Goal: Information Seeking & Learning: Learn about a topic

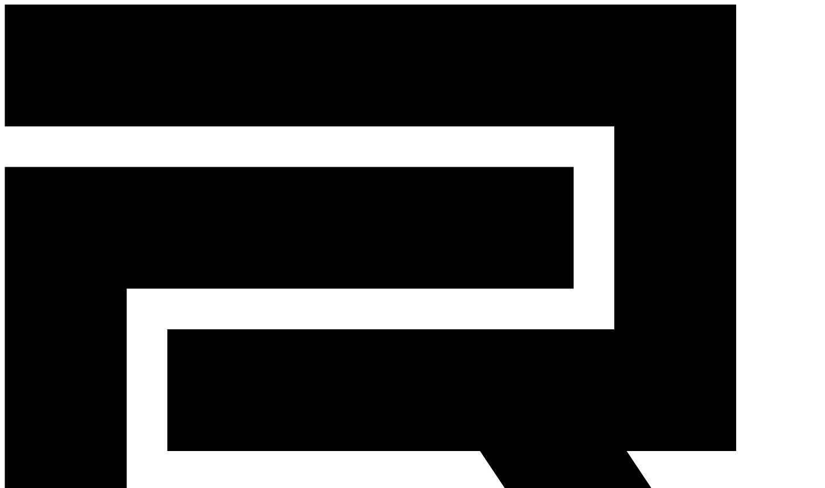
paste input "*******"
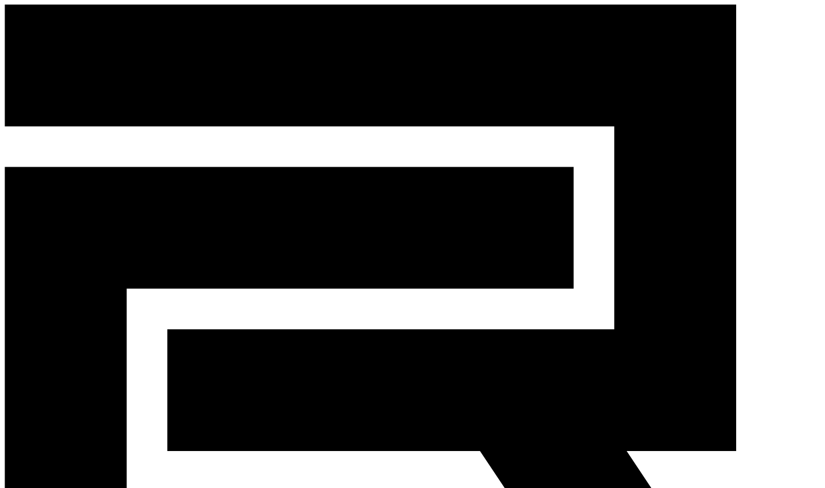
paste input "**"
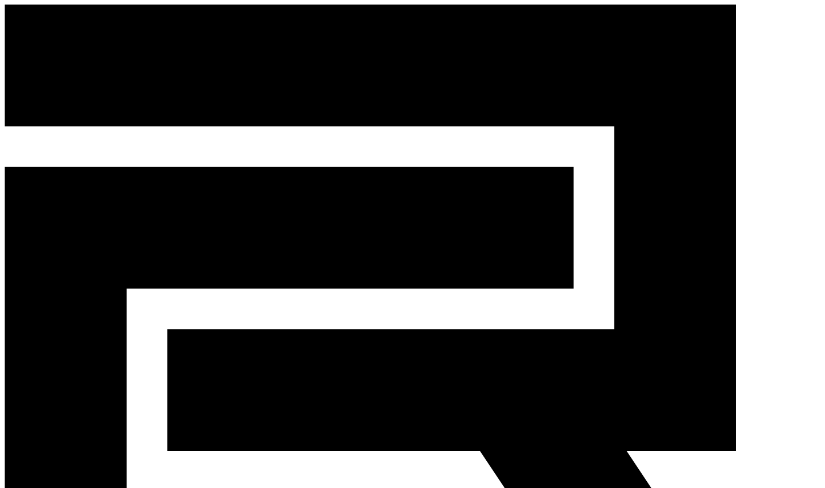
type input "*********"
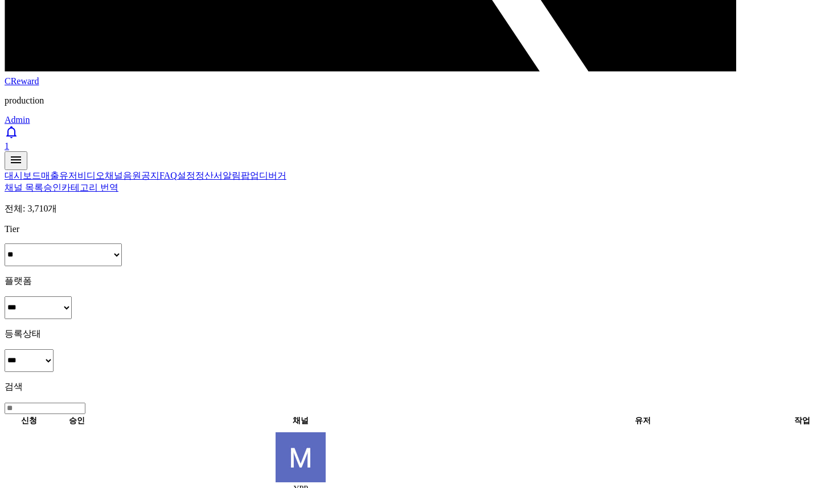
scroll to position [626, 0]
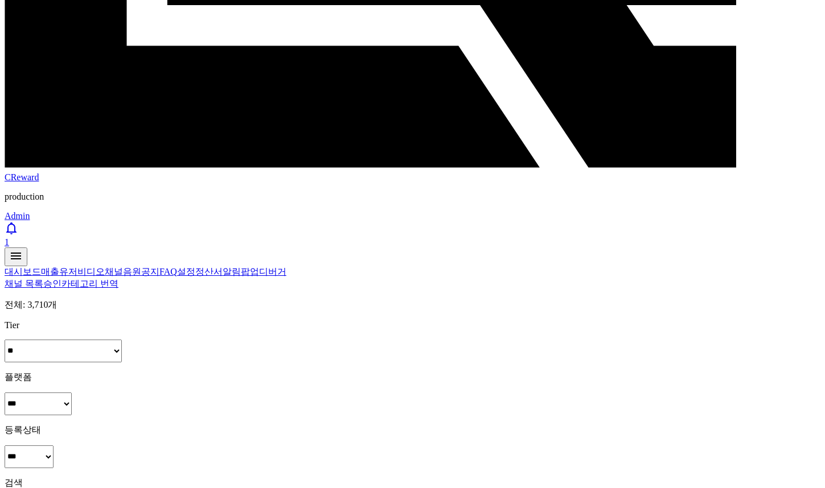
scroll to position [521, 0]
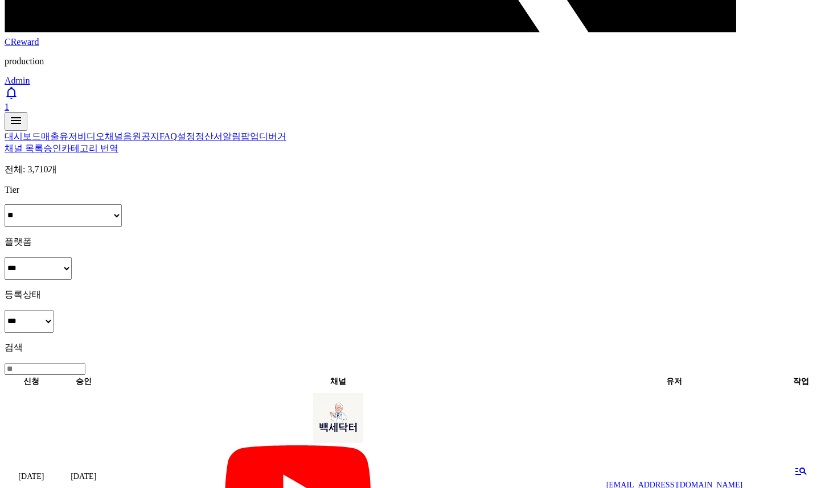
scroll to position [615, 0]
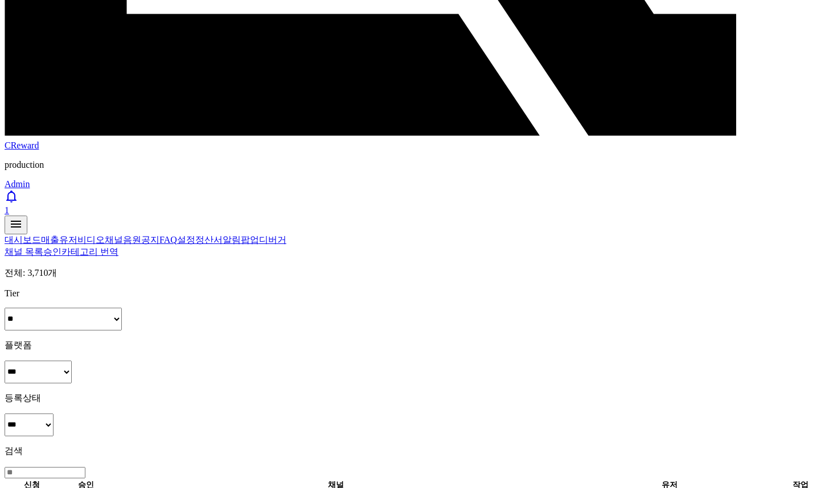
scroll to position [498, 0]
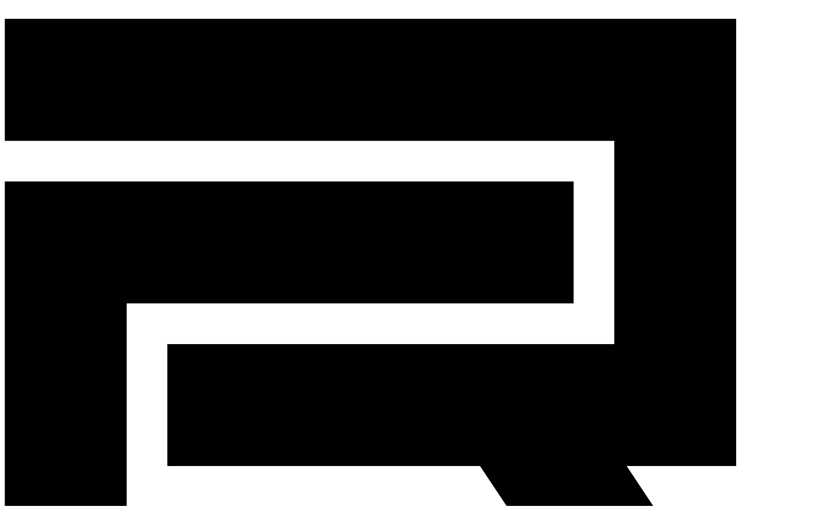
scroll to position [0, 0]
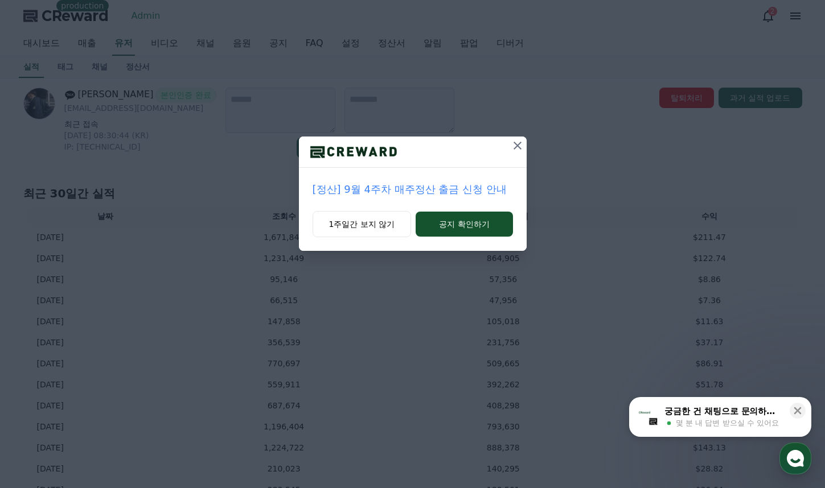
click at [462, 190] on p "[정산] 9월 4주차 매주정산 출금 신청 안내" at bounding box center [413, 190] width 200 height 16
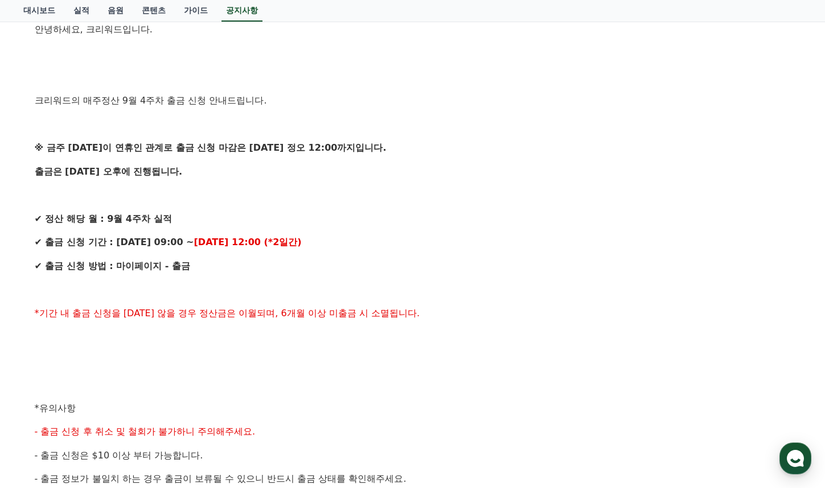
scroll to position [171, 0]
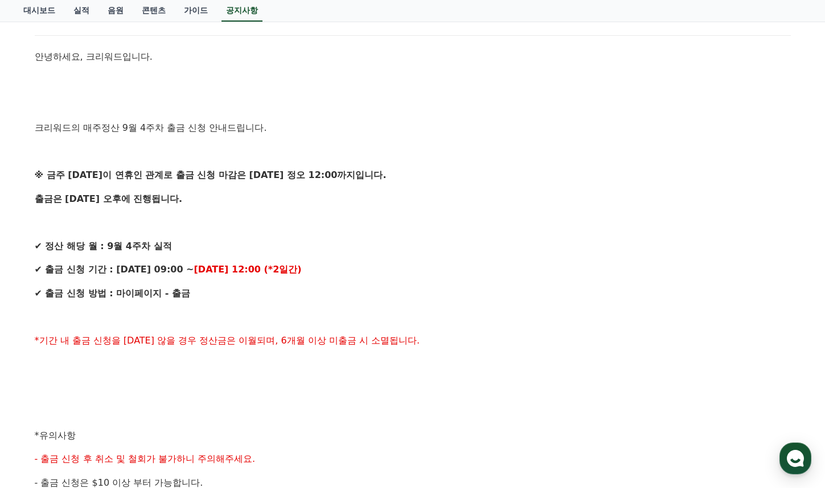
click at [436, 237] on div "안녕하세요, 크리워드입니다. 크리워드의 매주정산 9월 4주차 출금 신청 안내드립니다. ※ 금주 금요일이 연휴인 관계로 출금 신청 마감은 10/…" at bounding box center [413, 412] width 756 height 725
click at [434, 239] on p "✔ 정산 해당 월 : 9월 4주차 실적" at bounding box center [413, 246] width 756 height 15
click at [433, 239] on p "✔ 정산 해당 월 : 9월 4주차 실적" at bounding box center [413, 246] width 756 height 15
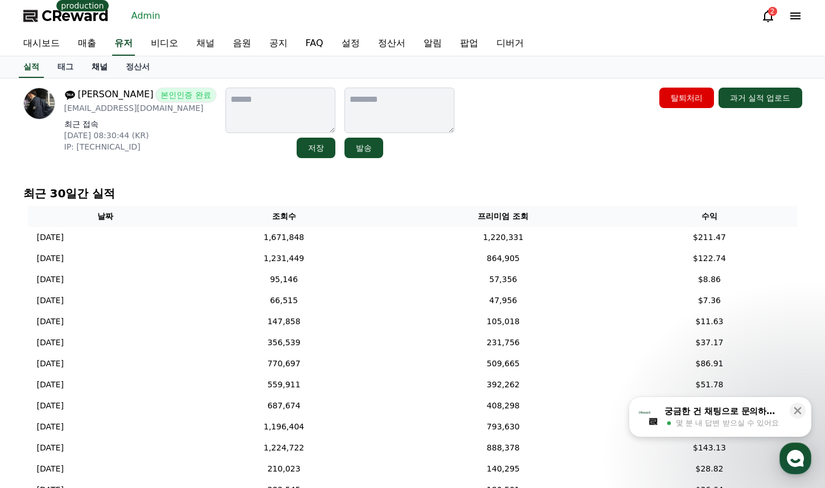
click at [101, 67] on link "채널" at bounding box center [100, 67] width 34 height 22
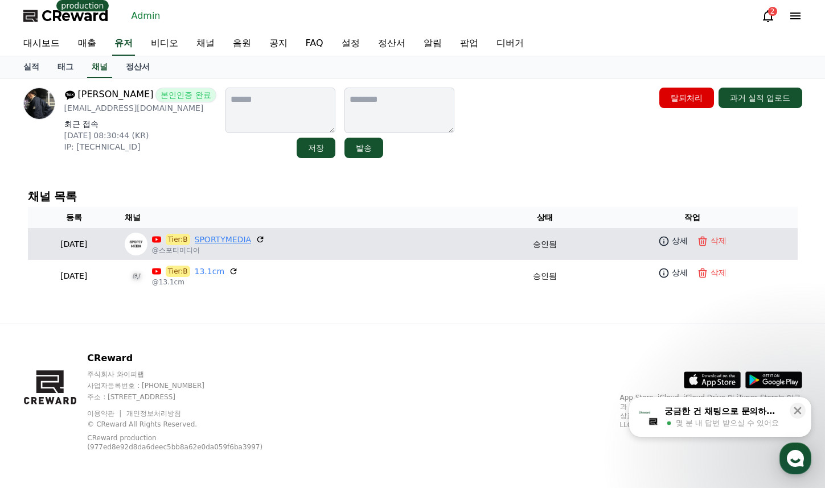
click at [252, 240] on link "SPORTYMEDIA" at bounding box center [223, 240] width 57 height 12
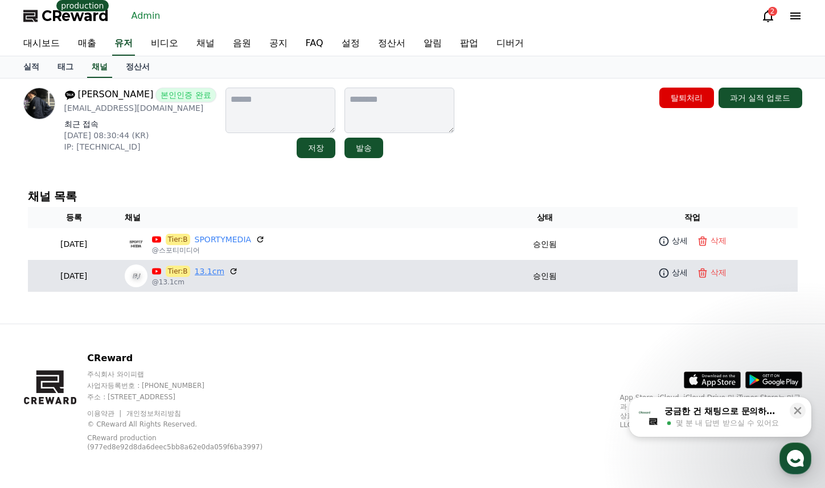
click at [225, 273] on link "13.1cm" at bounding box center [210, 272] width 30 height 12
click at [674, 269] on link "상세" at bounding box center [673, 273] width 34 height 17
click at [225, 271] on link "13.1cm" at bounding box center [210, 272] width 30 height 12
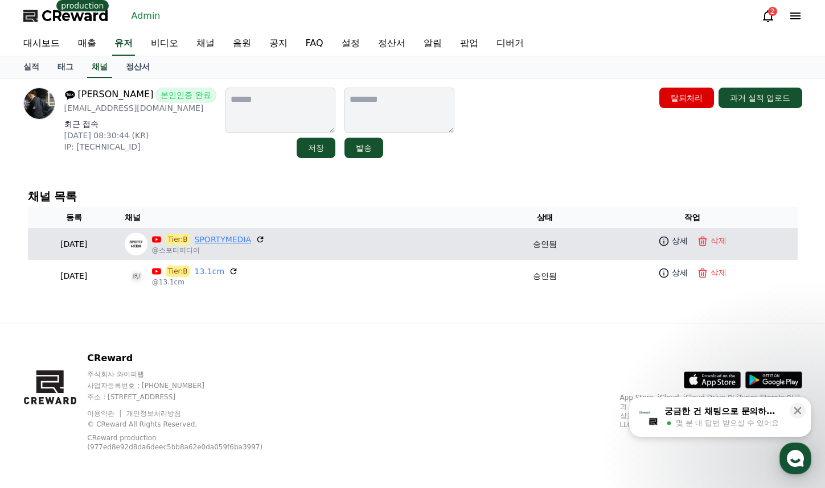
click at [252, 236] on link "SPORTYMEDIA" at bounding box center [223, 240] width 57 height 12
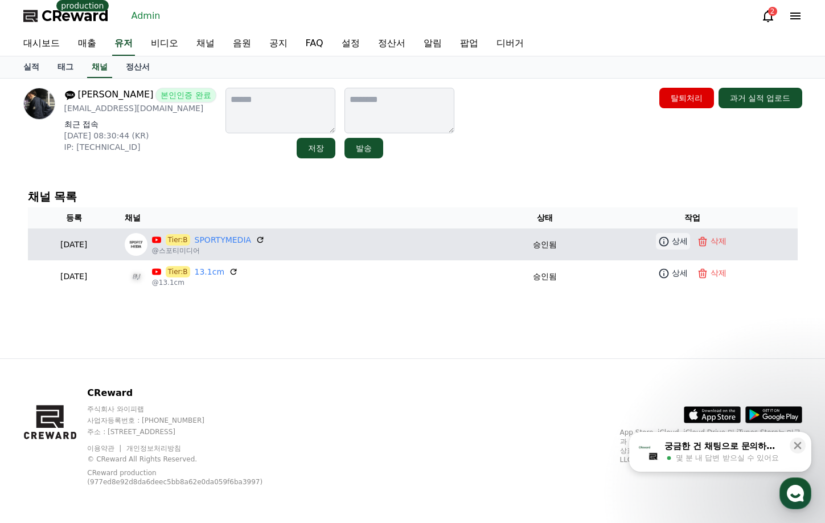
click at [665, 244] on icon at bounding box center [663, 241] width 11 height 11
click at [242, 241] on link "SPORTYMEDIA" at bounding box center [223, 240] width 57 height 12
click at [667, 244] on icon at bounding box center [663, 241] width 11 height 11
click at [240, 237] on link "SPORTYMEDIA" at bounding box center [223, 240] width 57 height 12
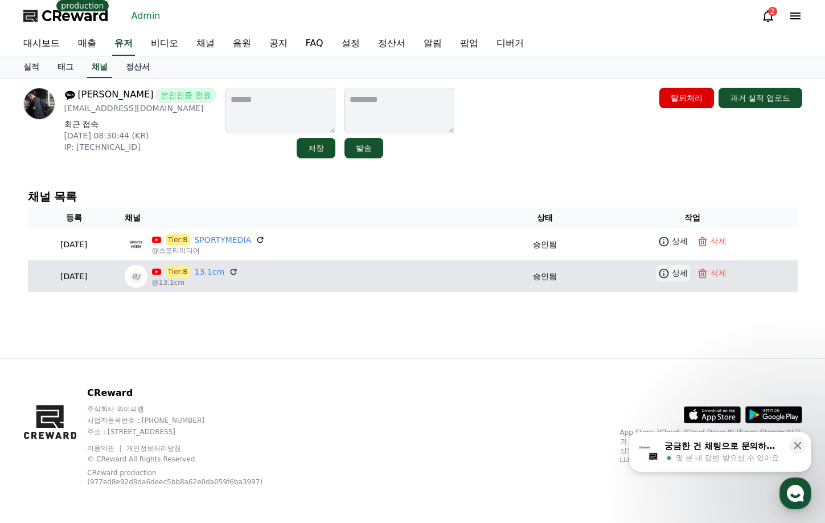
click at [669, 274] on icon at bounding box center [663, 273] width 11 height 11
click at [668, 276] on icon at bounding box center [663, 273] width 11 height 11
click at [665, 272] on icon at bounding box center [663, 273] width 11 height 11
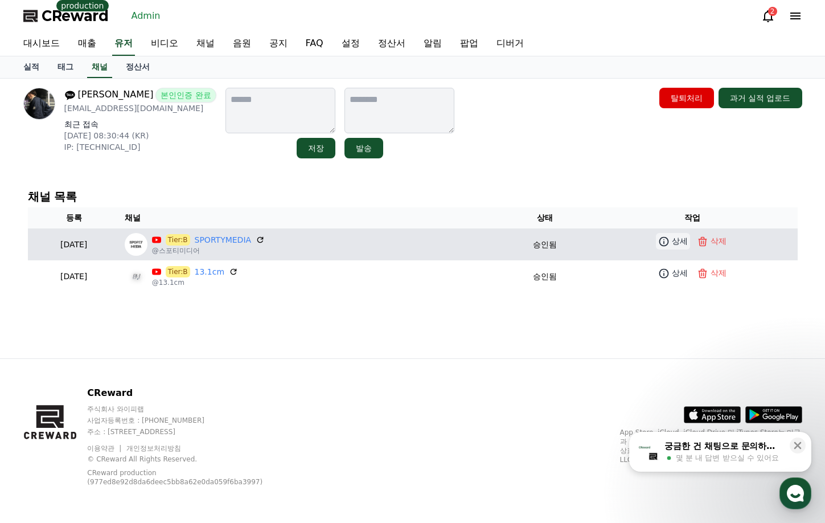
click at [678, 246] on p "상세" at bounding box center [680, 241] width 16 height 12
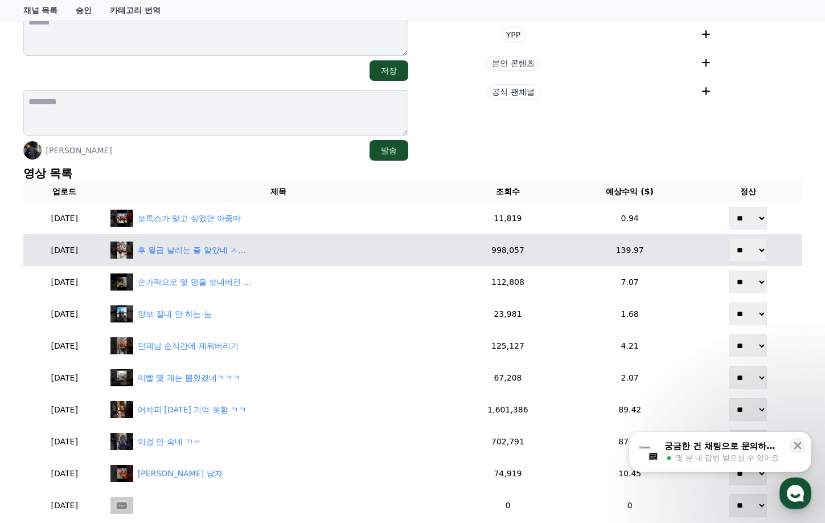
scroll to position [228, 0]
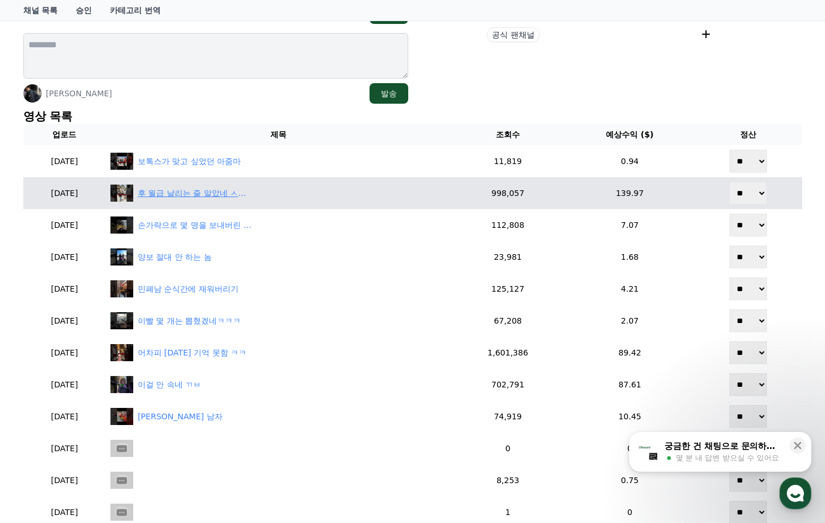
click at [249, 198] on div "후 월급 날리는 줄 알았네 ㅅㅂㅋㅋㅋㅋ" at bounding box center [195, 193] width 114 height 12
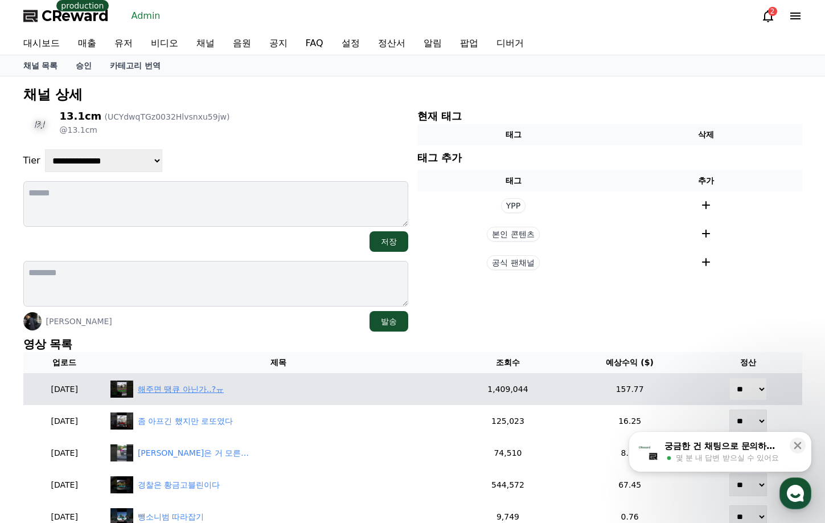
click at [221, 393] on div "해주면 땡큐 아닌가..?ㅠ" at bounding box center [181, 389] width 86 height 12
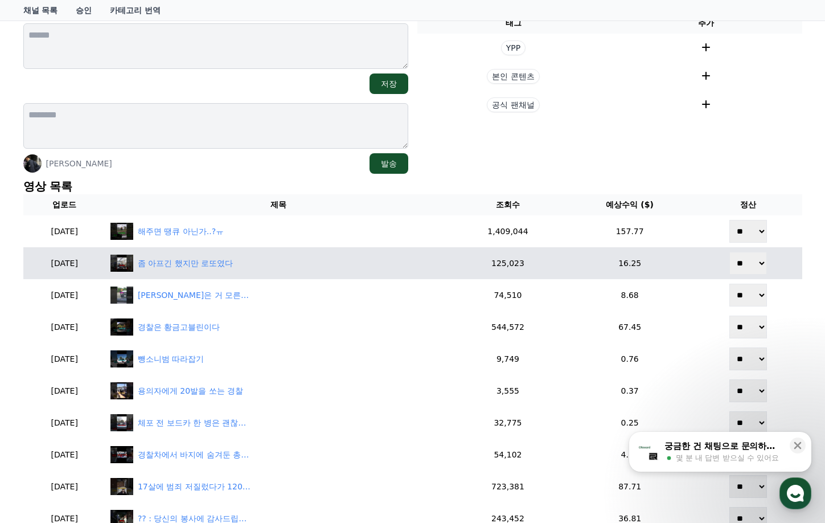
scroll to position [171, 0]
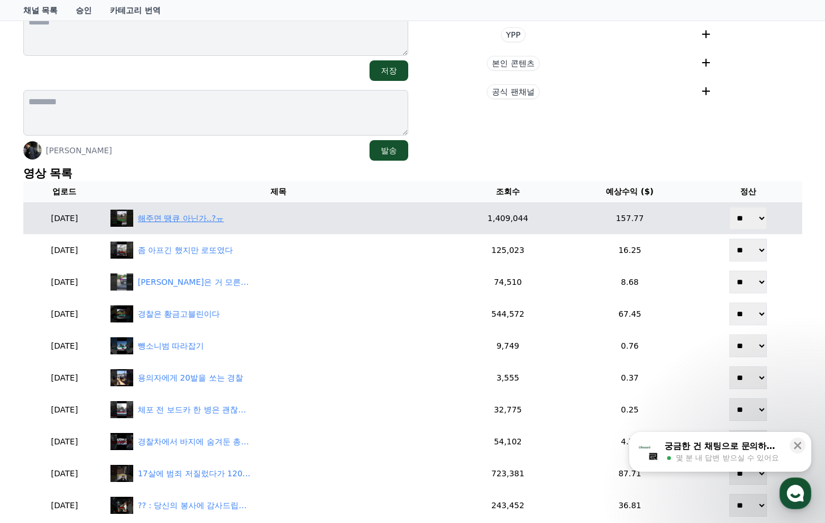
click at [216, 221] on div "해주면 땡큐 아닌가..?ㅠ" at bounding box center [181, 218] width 86 height 12
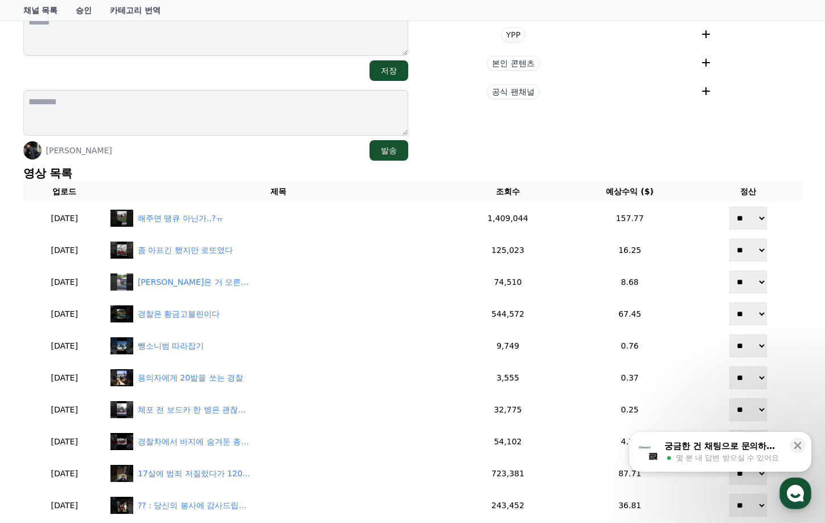
click at [648, 149] on section "현재 태그 태그 삭제 태그 추가 태그 추가 YPP 본인 콘텐츠 공식 팬채널" at bounding box center [609, 48] width 385 height 223
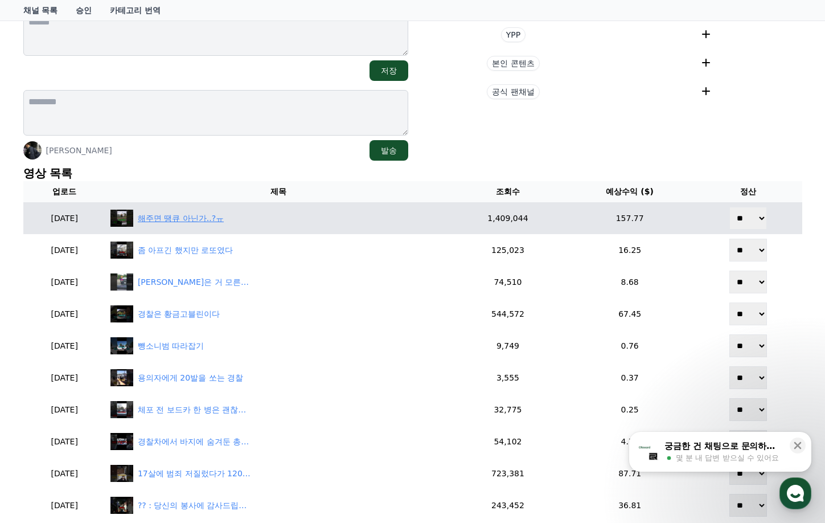
click at [224, 213] on div "해주면 땡큐 아닌가..?ㅠ" at bounding box center [181, 218] width 86 height 12
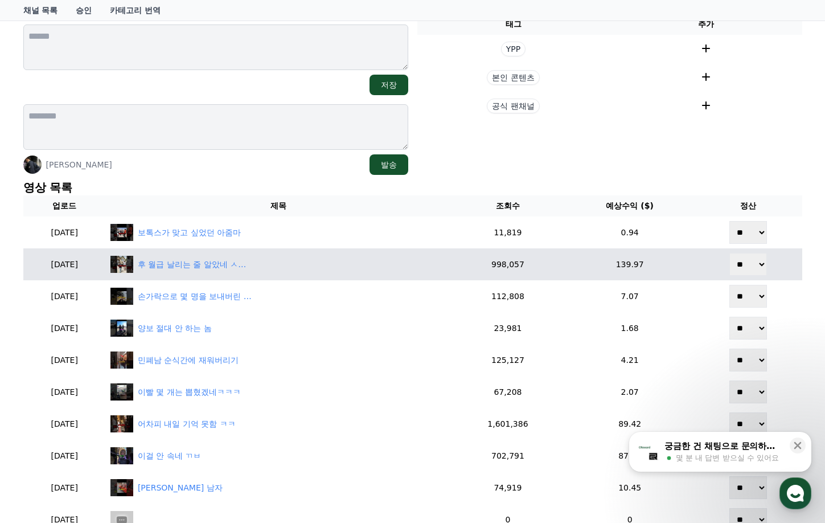
scroll to position [171, 0]
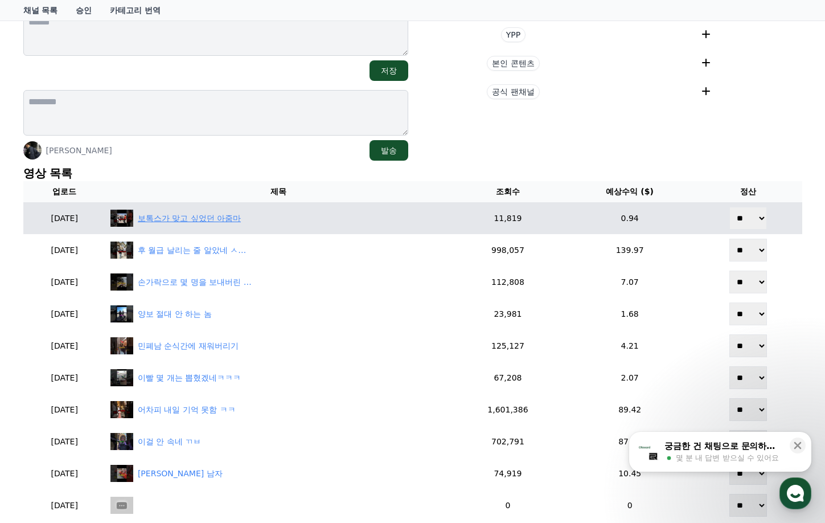
click at [241, 212] on div "보톡스가 맞고 싶었던 아줌마" at bounding box center [189, 218] width 103 height 12
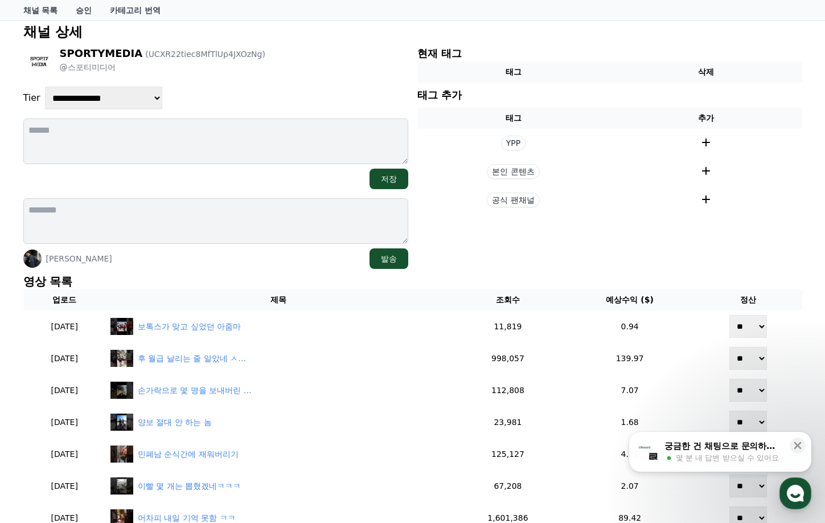
scroll to position [0, 0]
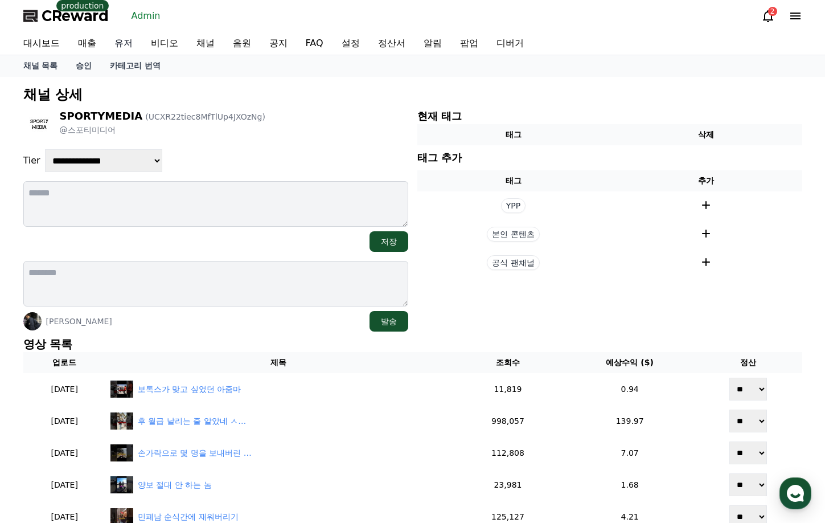
click at [121, 46] on link "유저" at bounding box center [123, 43] width 36 height 23
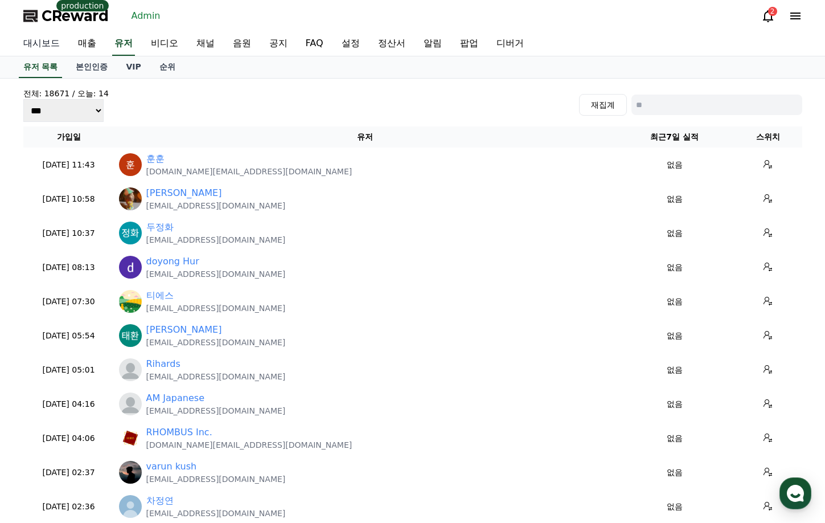
click at [55, 44] on link "대시보드" at bounding box center [41, 44] width 55 height 24
